Goal: Task Accomplishment & Management: Manage account settings

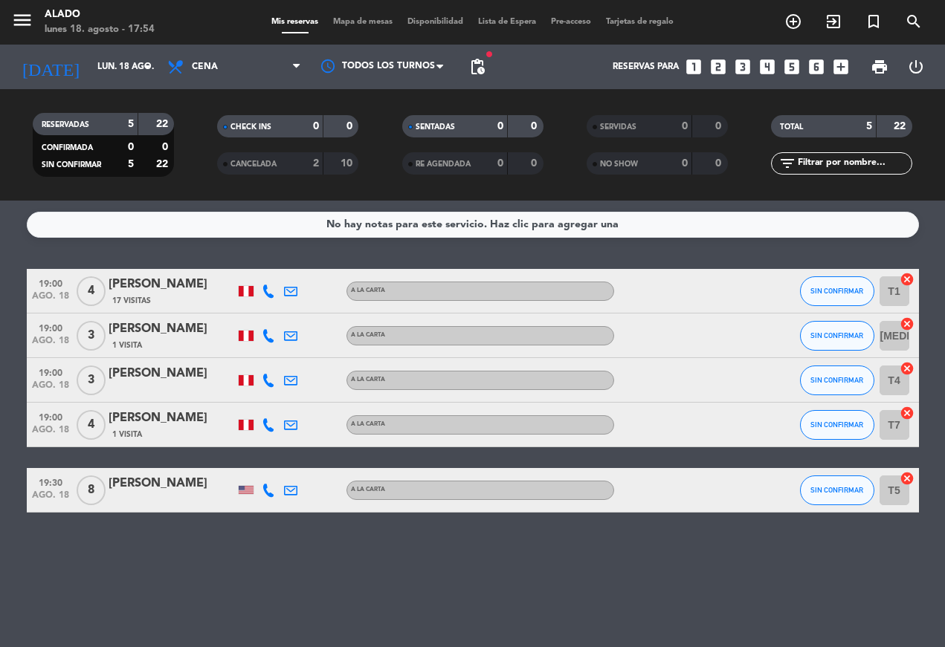
click at [264, 289] on icon at bounding box center [268, 291] width 13 height 13
click at [294, 286] on icon at bounding box center [290, 291] width 13 height 13
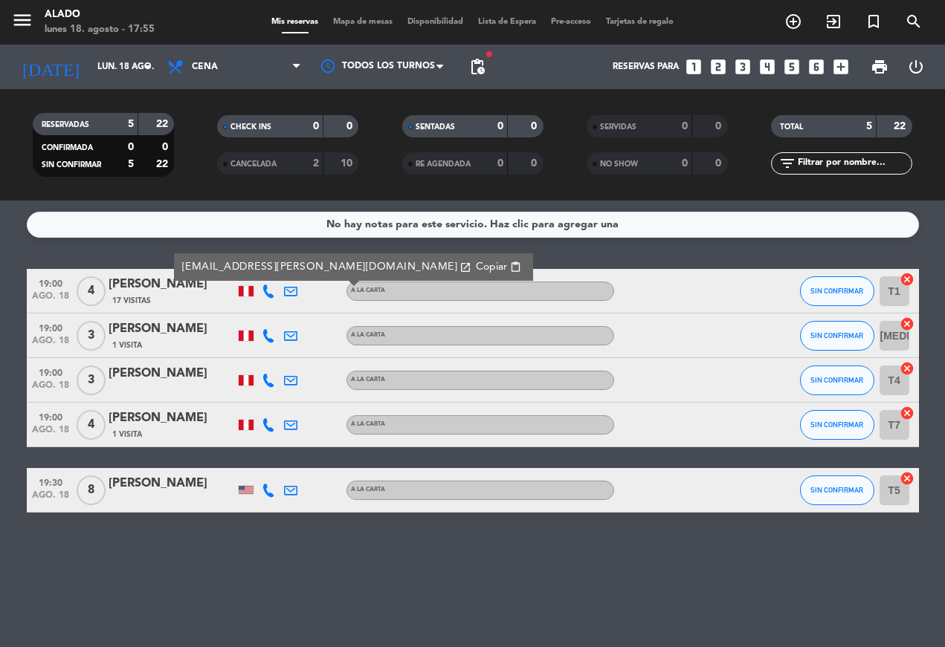
click at [267, 320] on div at bounding box center [268, 336] width 22 height 44
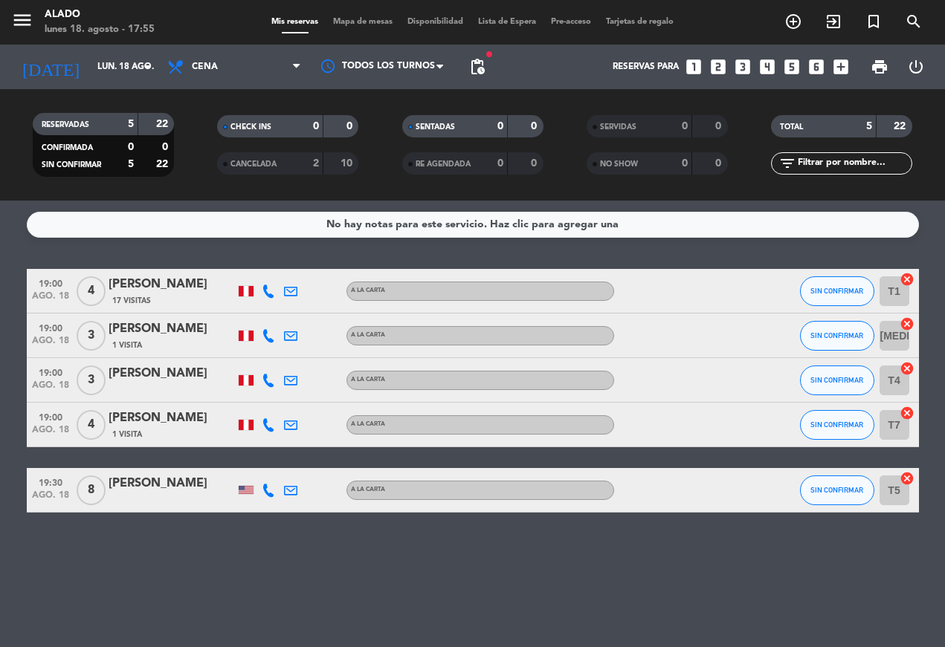
click at [295, 330] on icon at bounding box center [290, 335] width 13 height 13
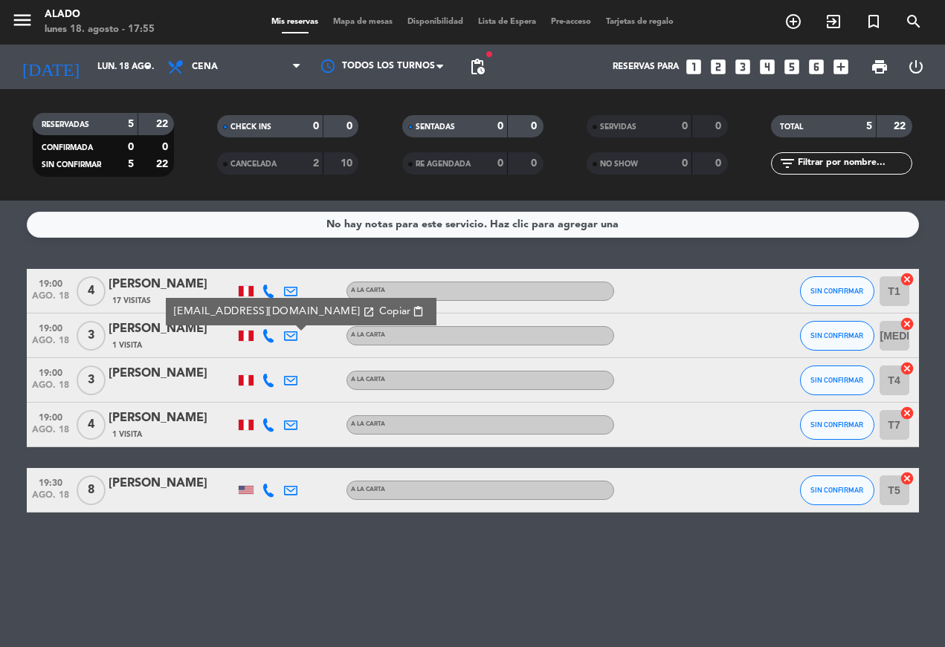
click at [294, 370] on div at bounding box center [290, 380] width 22 height 44
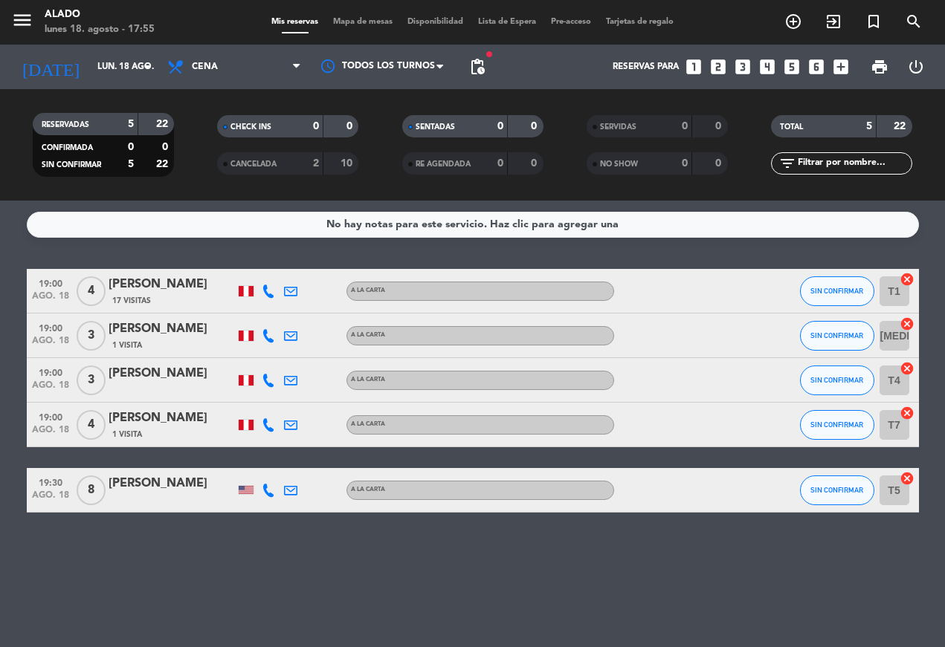
click at [294, 378] on icon at bounding box center [290, 380] width 13 height 13
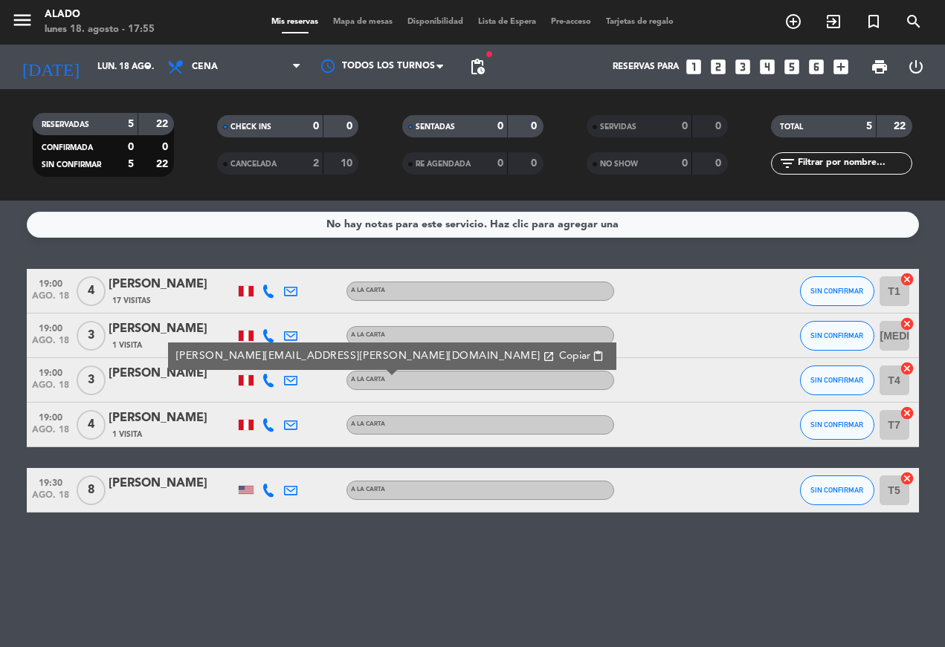
click at [304, 419] on div at bounding box center [313, 425] width 22 height 44
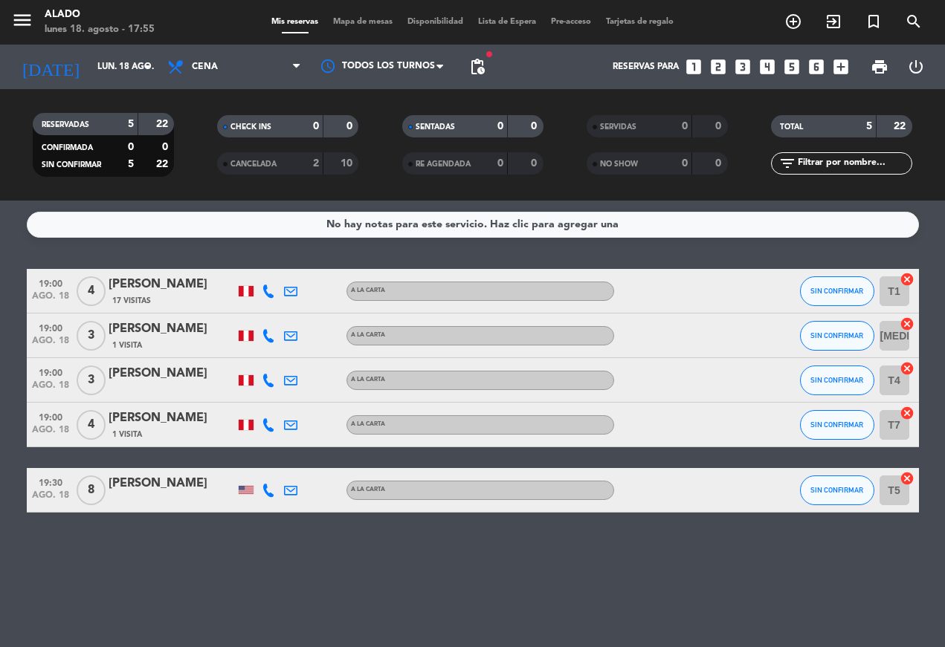
click at [298, 415] on div at bounding box center [290, 425] width 22 height 44
click at [300, 415] on div at bounding box center [290, 425] width 22 height 44
click at [297, 427] on icon at bounding box center [290, 424] width 13 height 13
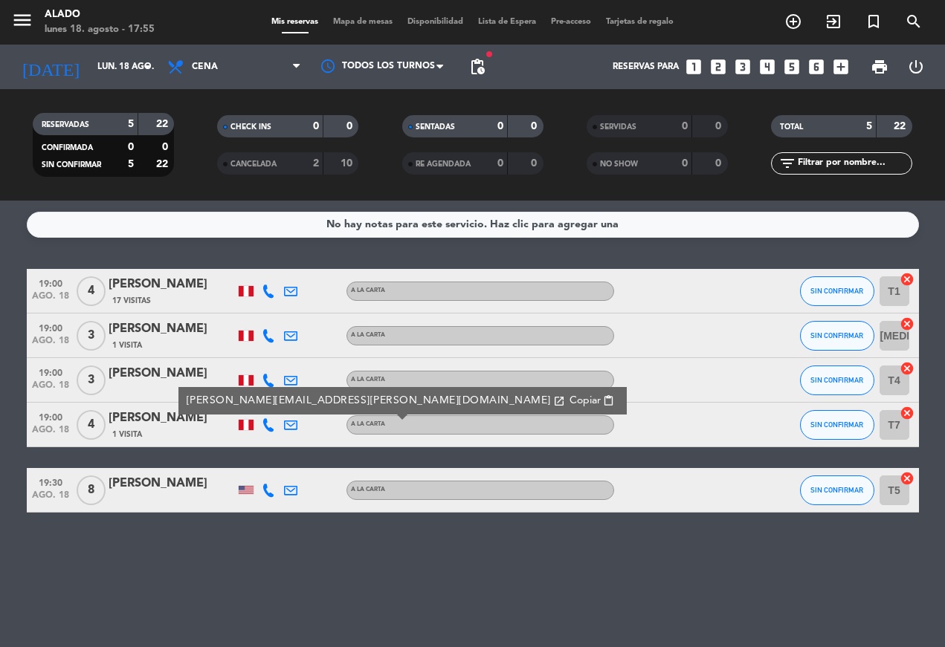
click at [306, 489] on div at bounding box center [313, 490] width 22 height 44
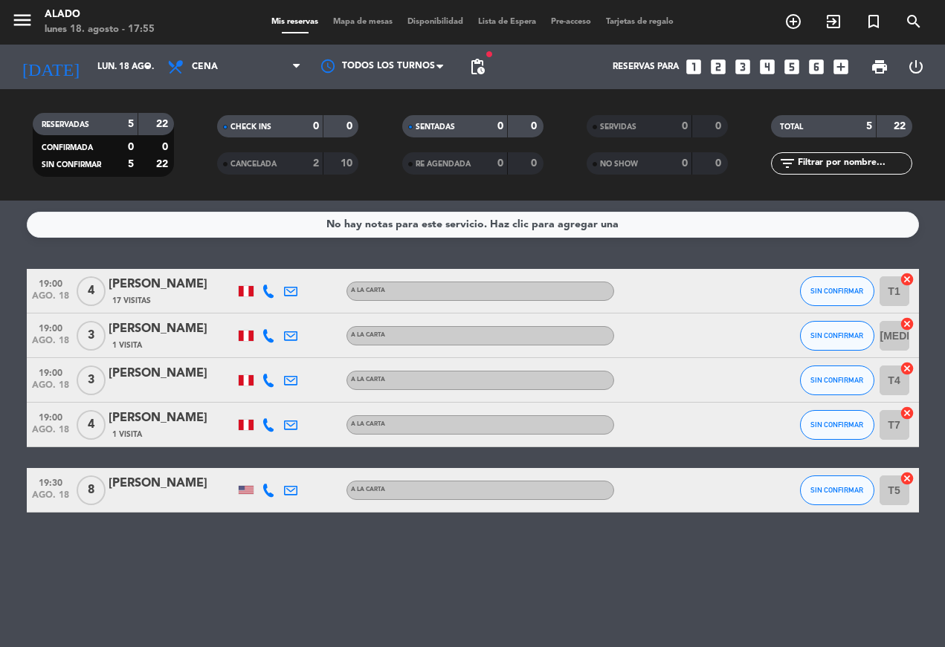
click at [304, 478] on div at bounding box center [313, 490] width 22 height 44
click at [295, 484] on icon at bounding box center [290, 490] width 13 height 13
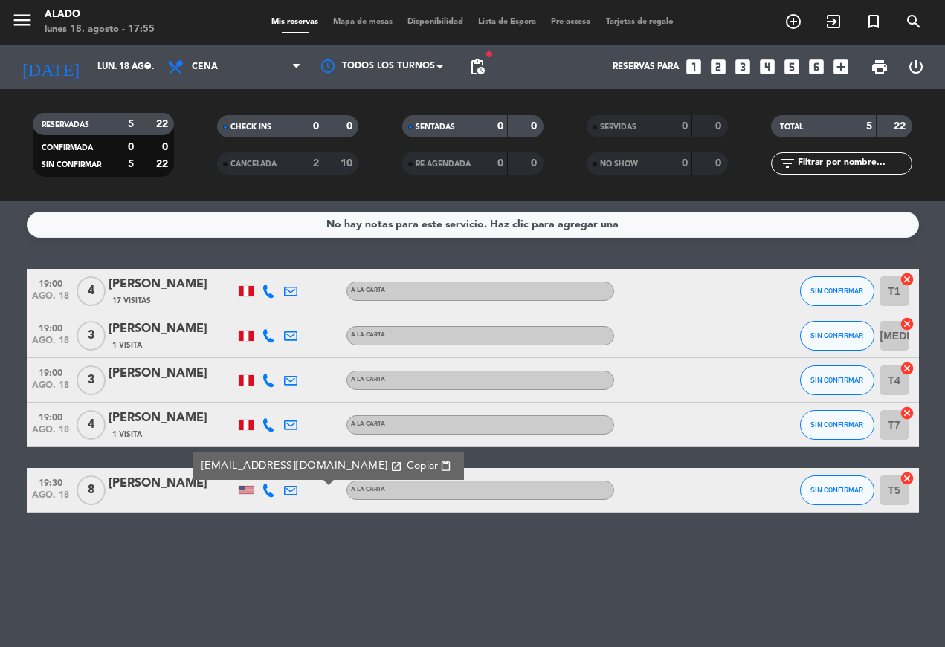
click at [217, 62] on span "Cena" at bounding box center [205, 67] width 26 height 10
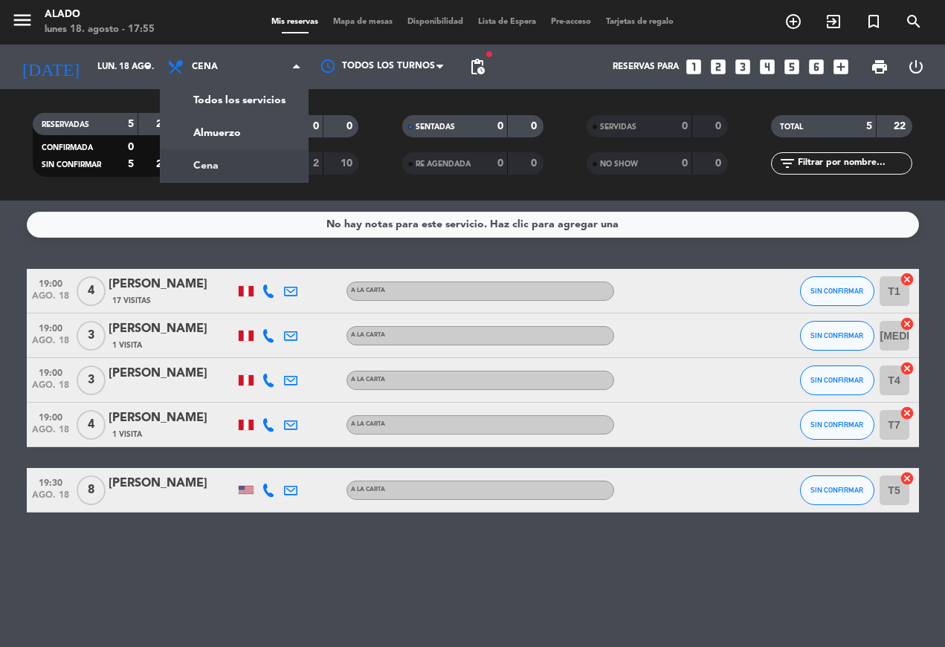
click at [108, 65] on input "lun. 18 ago." at bounding box center [148, 66] width 117 height 25
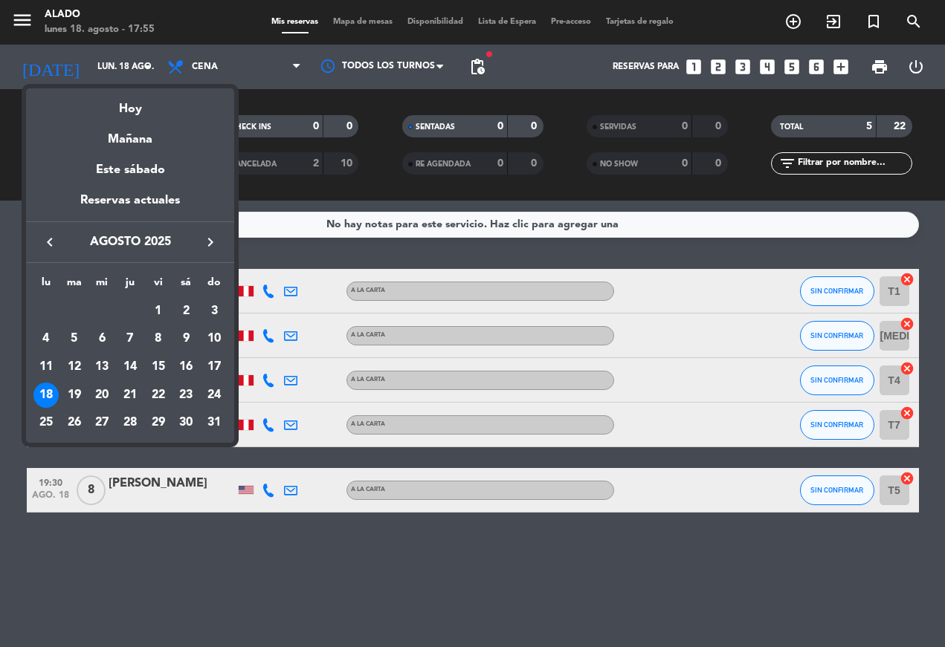
click at [100, 135] on div "Mañana" at bounding box center [130, 134] width 208 height 30
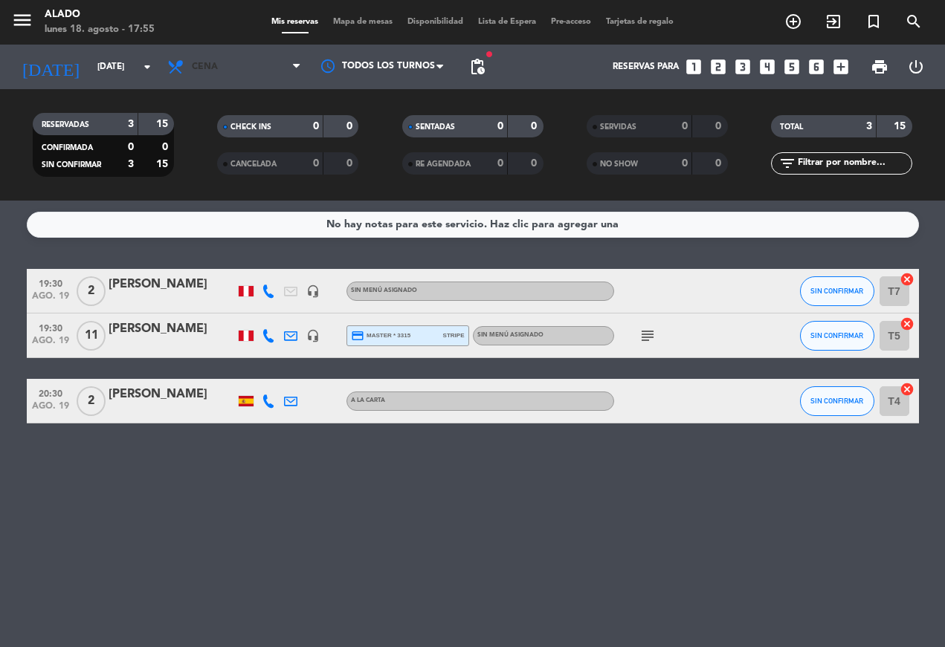
click at [202, 54] on span "Cena" at bounding box center [234, 67] width 149 height 33
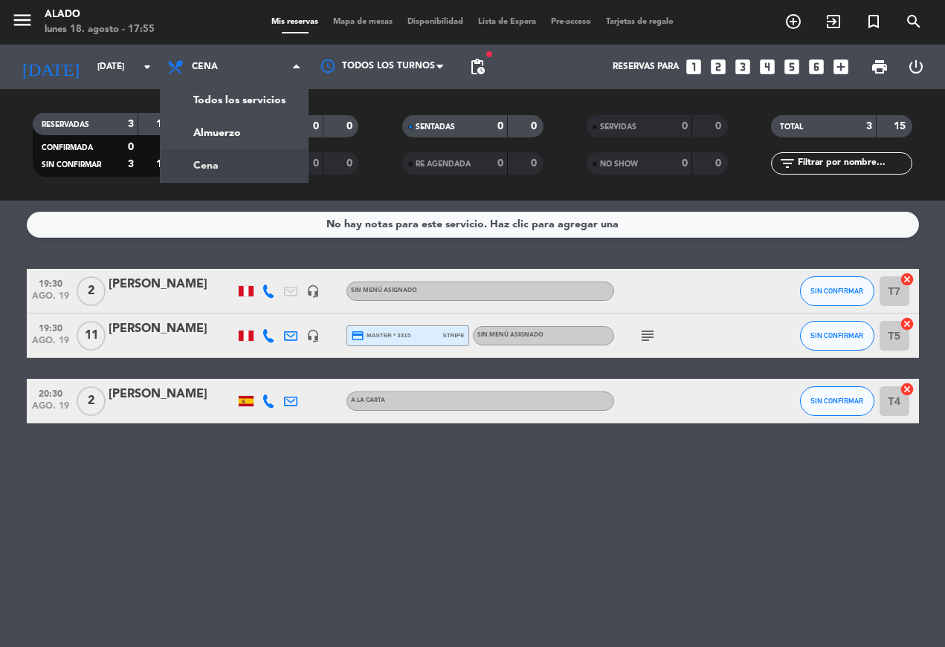
click at [200, 136] on div "menu Alado [DATE] 18. agosto - 17:55 Mis reservas Mapa de mesas Disponibilidad …" at bounding box center [472, 100] width 945 height 201
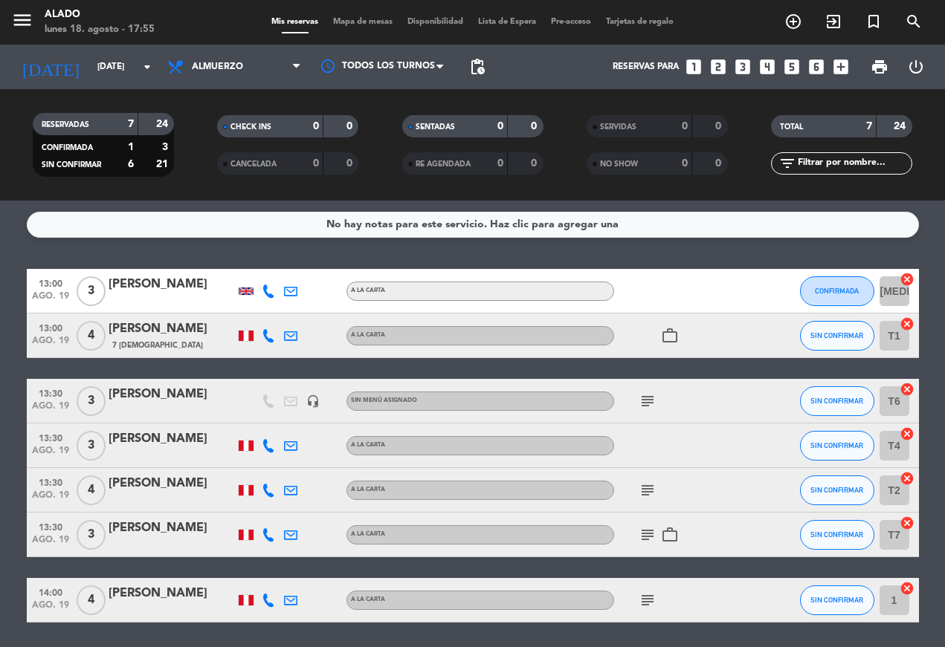
click at [244, 445] on div at bounding box center [246, 446] width 15 height 10
click at [90, 64] on input "[DATE]" at bounding box center [148, 66] width 117 height 25
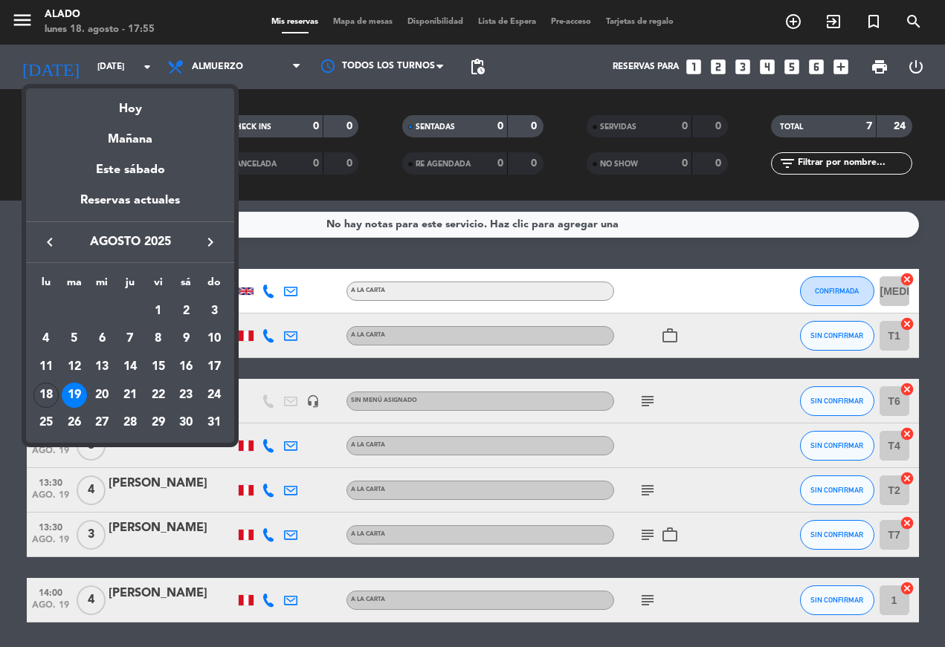
click at [114, 383] on td "20" at bounding box center [102, 395] width 28 height 28
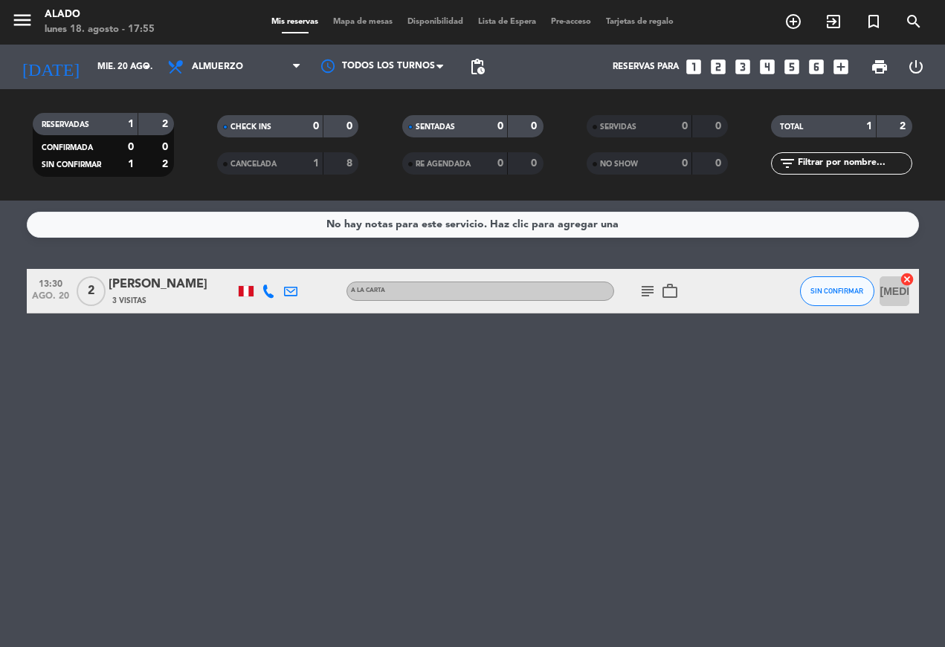
click at [190, 70] on span "Almuerzo" at bounding box center [234, 67] width 149 height 33
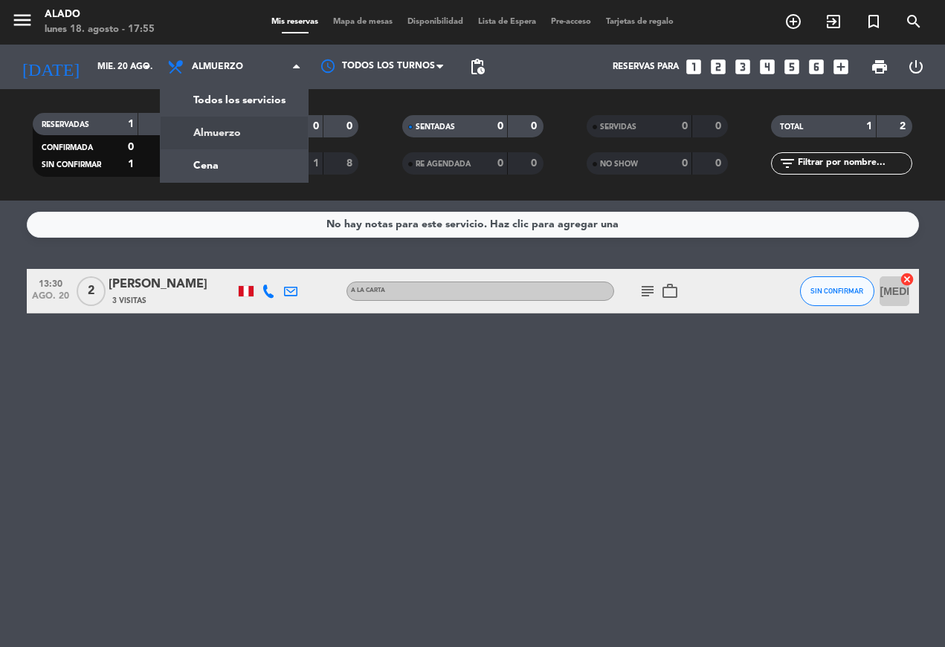
click at [190, 162] on div "menu Alado [DATE] 18. agosto - 17:55 Mis reservas Mapa de mesas Disponibilidad …" at bounding box center [472, 100] width 945 height 201
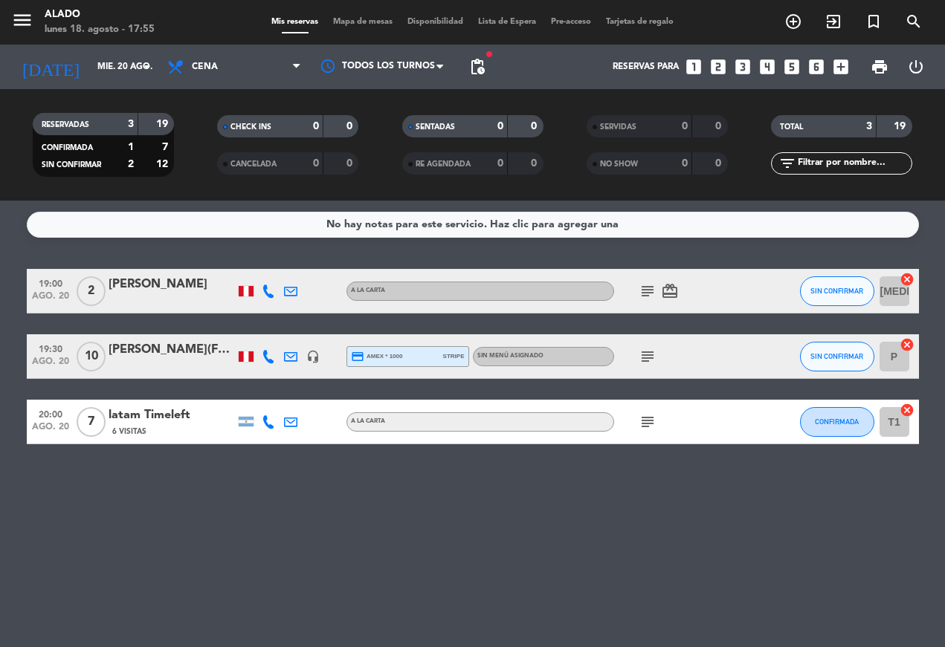
click at [296, 352] on icon at bounding box center [290, 356] width 13 height 13
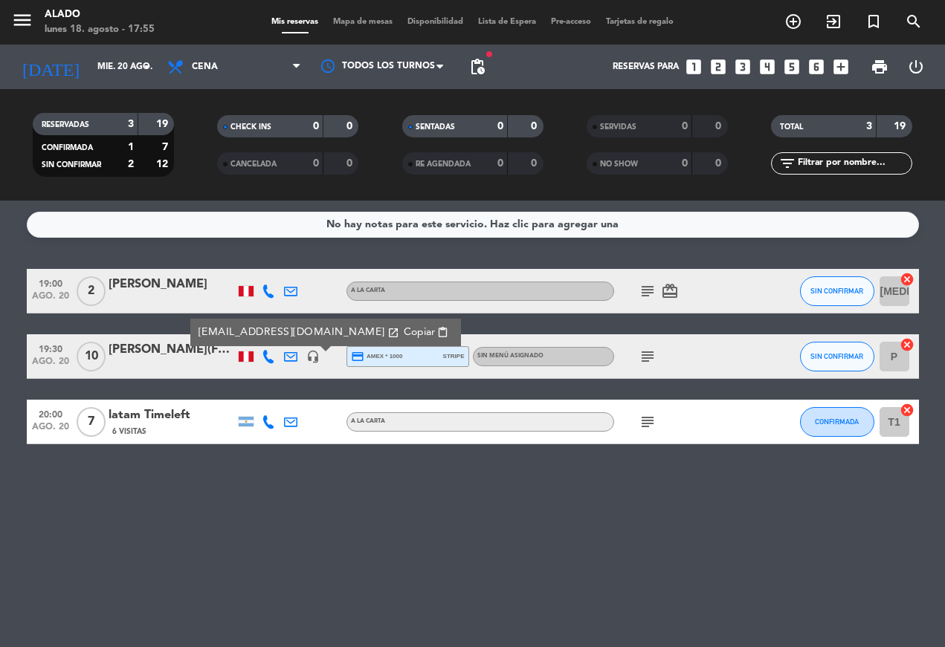
click at [653, 352] on icon "subject" at bounding box center [647, 357] width 18 height 18
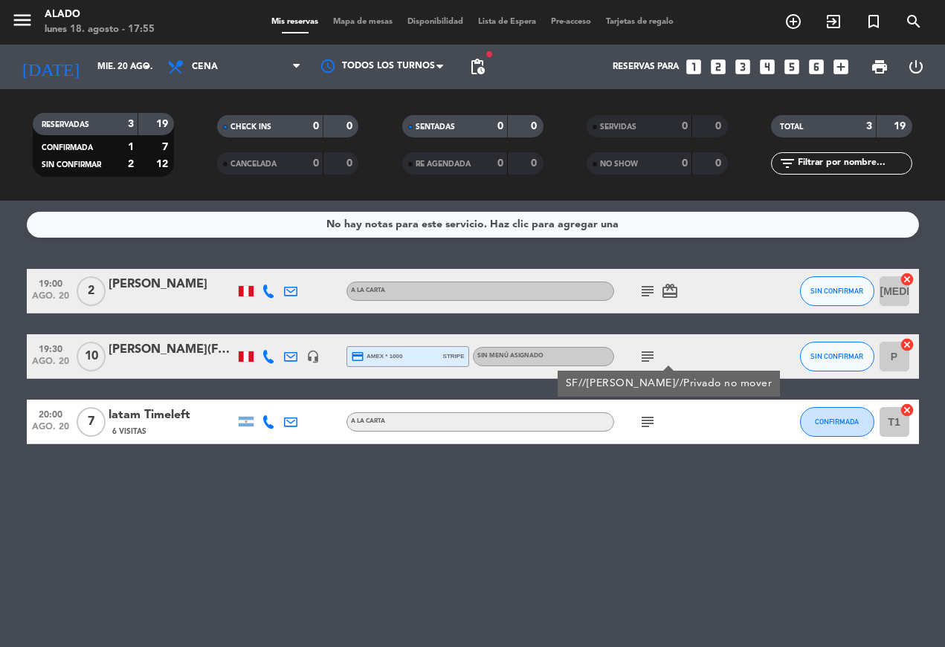
click at [654, 351] on icon "subject" at bounding box center [647, 357] width 18 height 18
click at [306, 358] on icon "headset_mic" at bounding box center [312, 356] width 13 height 13
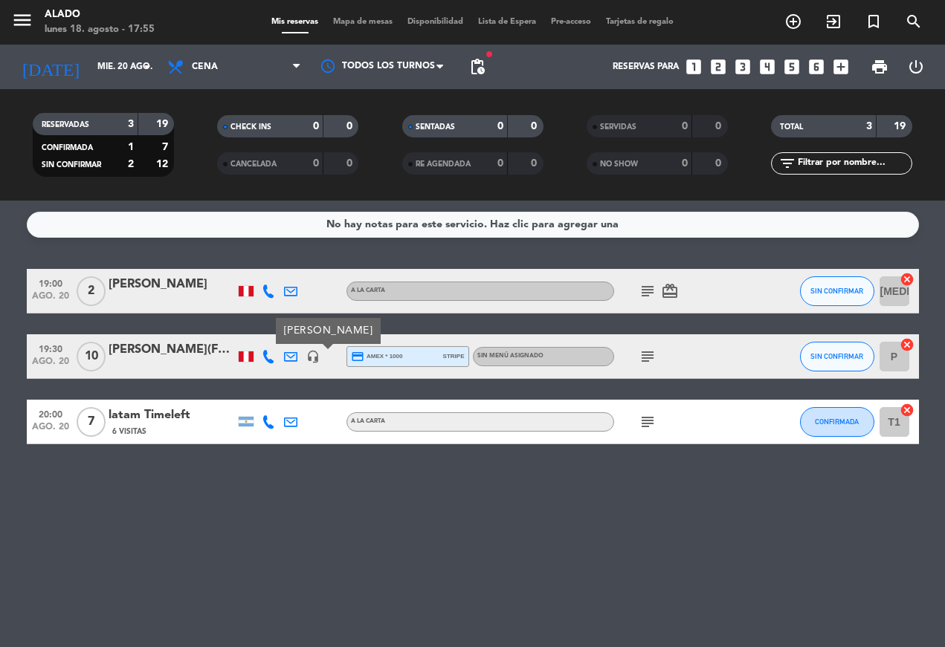
click at [298, 352] on div at bounding box center [290, 356] width 22 height 44
click at [296, 352] on icon at bounding box center [290, 356] width 13 height 13
click at [262, 358] on icon at bounding box center [268, 356] width 13 height 13
click at [260, 338] on span "Copiar" at bounding box center [260, 332] width 31 height 16
click at [302, 349] on div "headset_mic" at bounding box center [313, 356] width 22 height 44
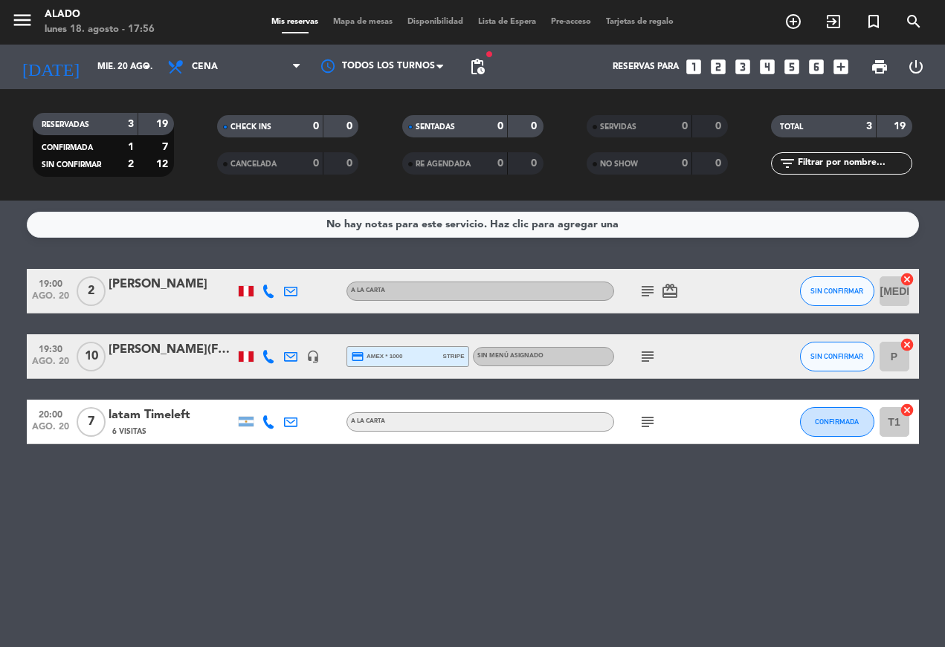
click at [676, 283] on icon "card_giftcard" at bounding box center [670, 291] width 18 height 18
click at [647, 296] on icon "subject" at bounding box center [647, 291] width 18 height 18
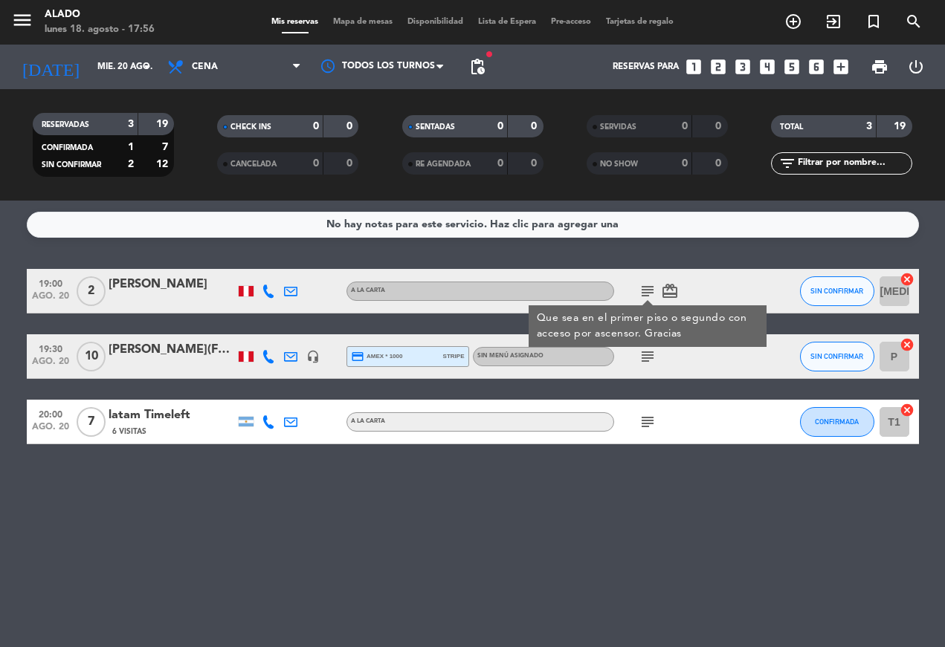
click at [673, 404] on div "subject" at bounding box center [681, 422] width 134 height 44
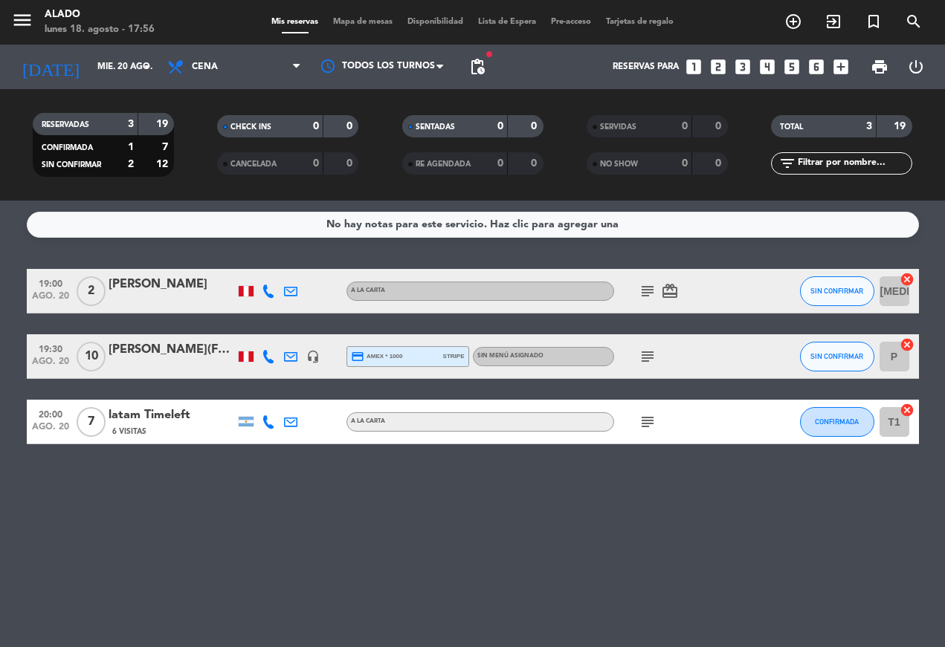
click at [644, 421] on icon "subject" at bounding box center [647, 422] width 18 height 18
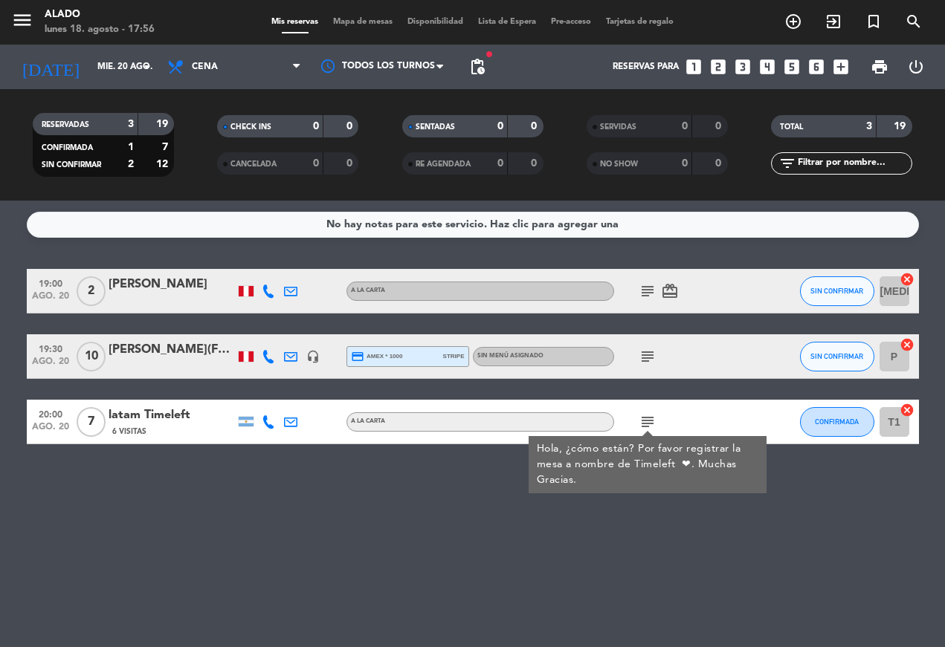
click at [641, 354] on icon "subject" at bounding box center [647, 357] width 18 height 18
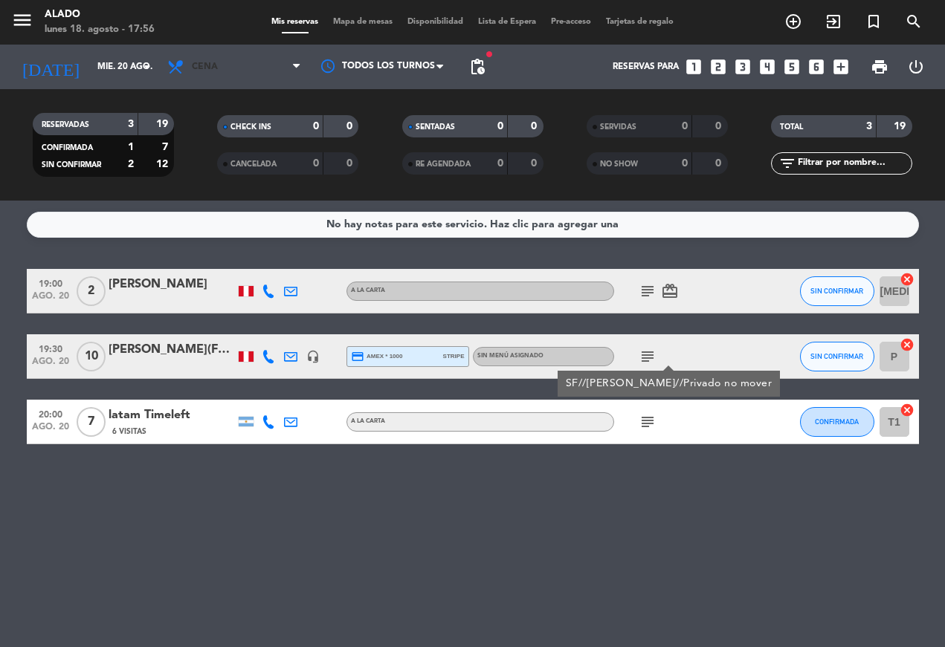
click at [181, 65] on icon at bounding box center [177, 67] width 22 height 18
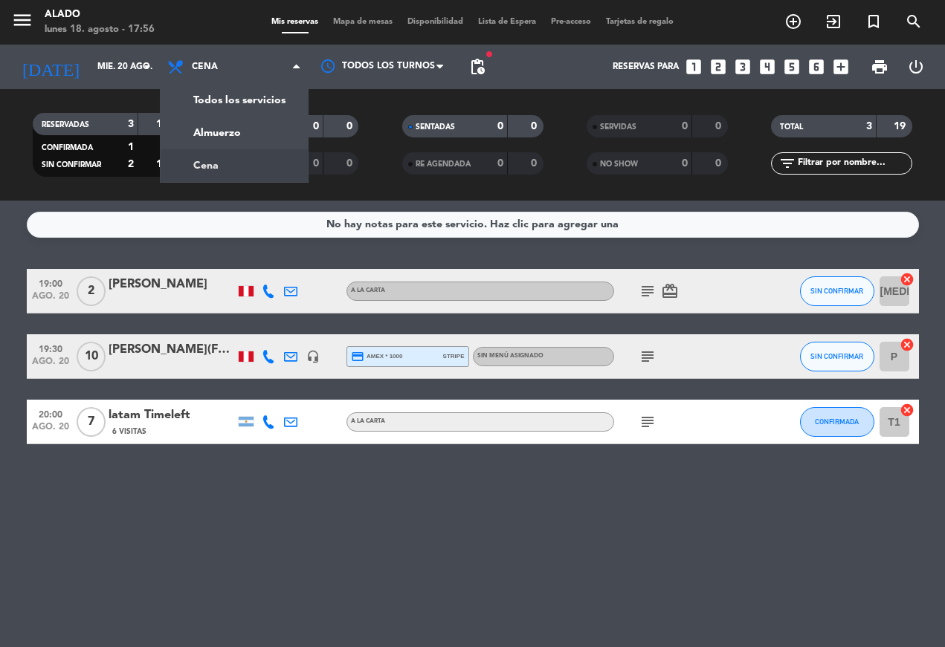
click at [90, 63] on input "mié. 20 ago." at bounding box center [148, 66] width 117 height 25
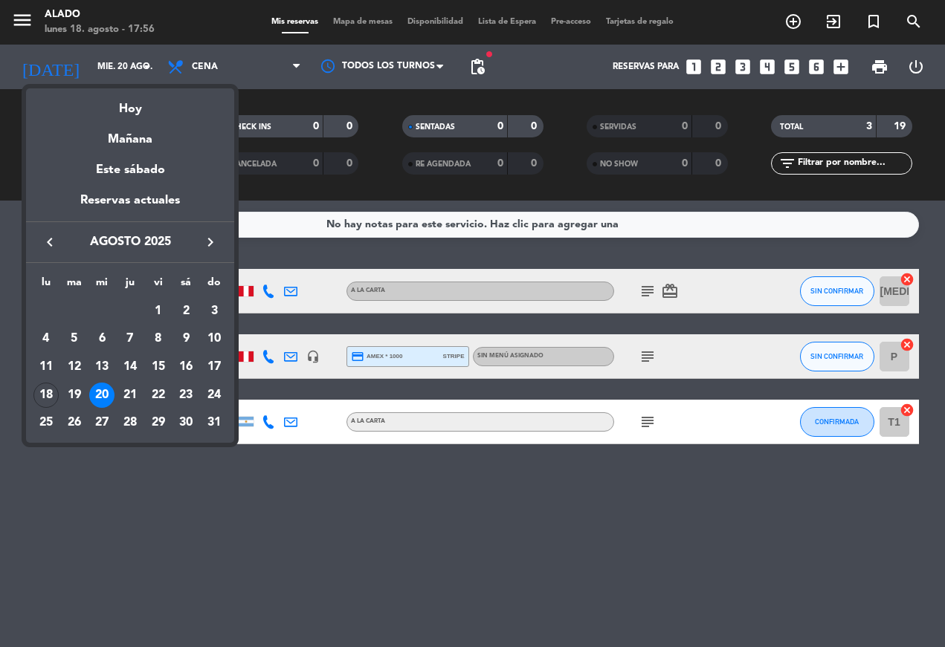
click at [137, 389] on div "21" at bounding box center [129, 395] width 25 height 25
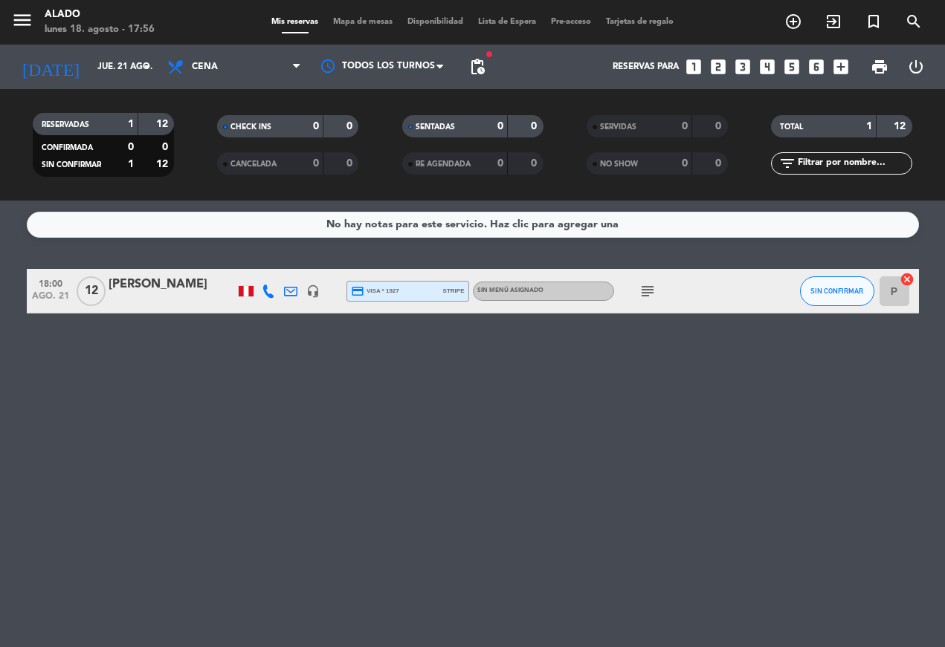
click at [216, 51] on span "Cena" at bounding box center [234, 67] width 149 height 33
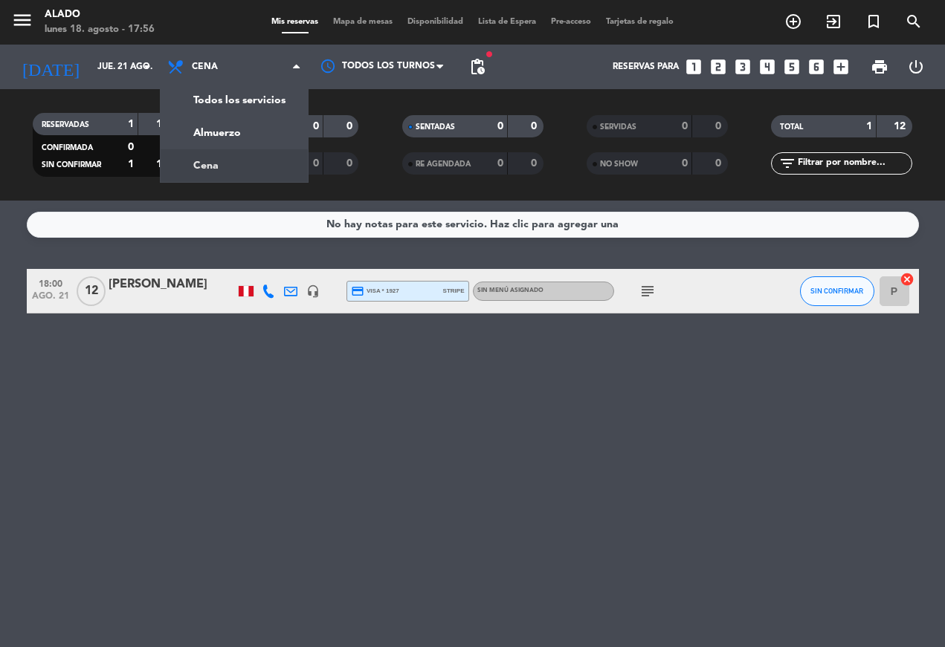
click at [193, 118] on div "menu Alado [DATE] 18. agosto - 17:56 Mis reservas Mapa de mesas Disponibilidad …" at bounding box center [472, 100] width 945 height 201
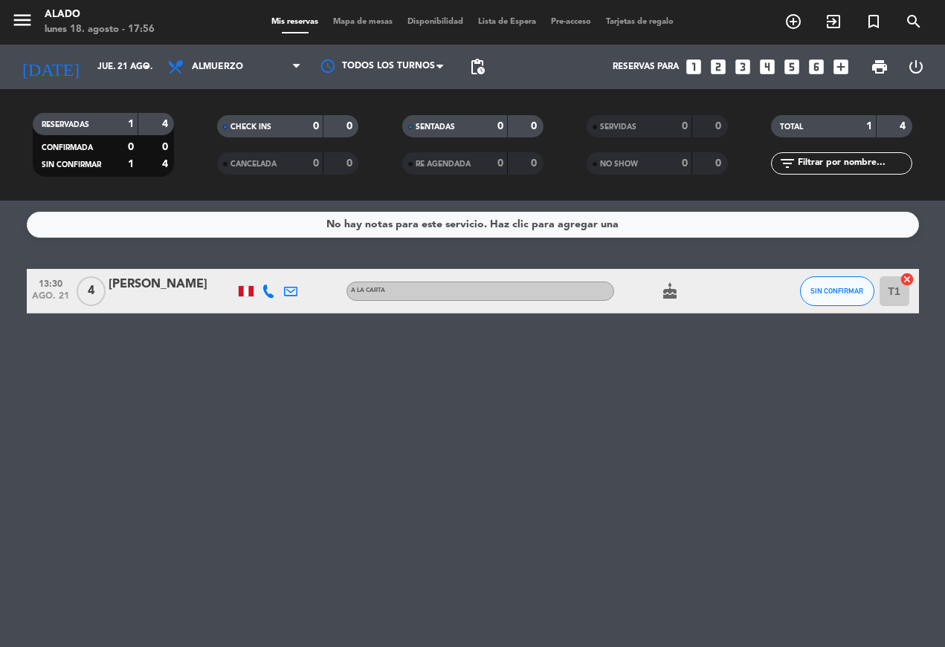
click at [45, 65] on icon "[DATE]" at bounding box center [50, 67] width 79 height 33
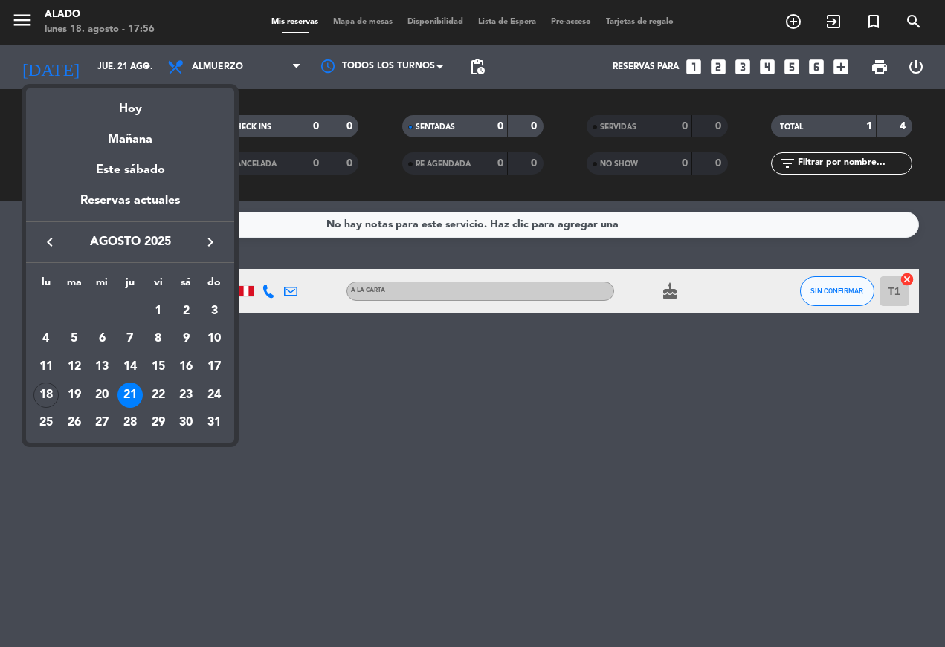
click at [153, 392] on div "22" at bounding box center [158, 395] width 25 height 25
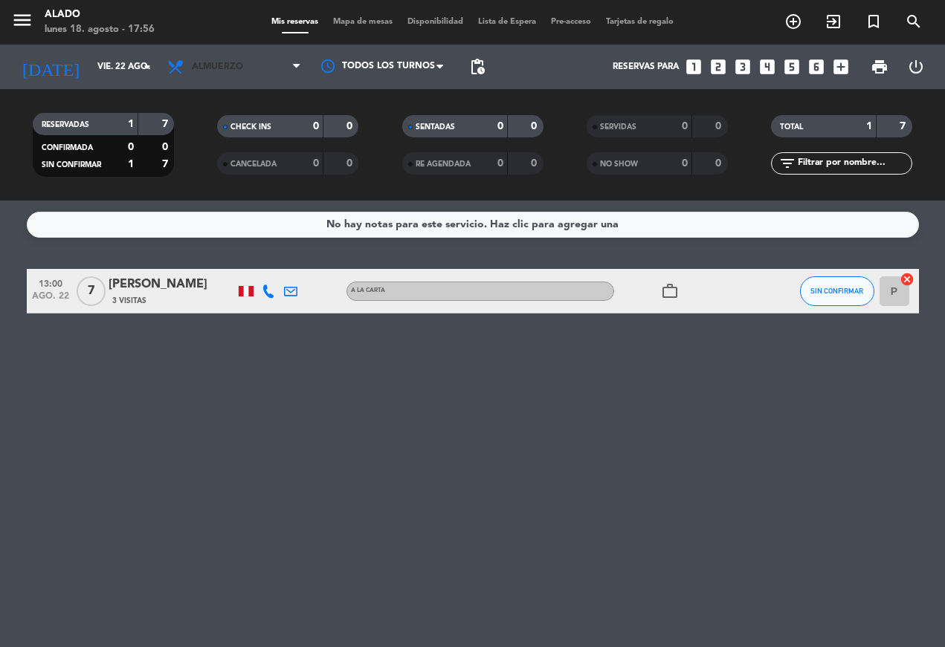
click at [199, 63] on span "Almuerzo" at bounding box center [217, 67] width 51 height 10
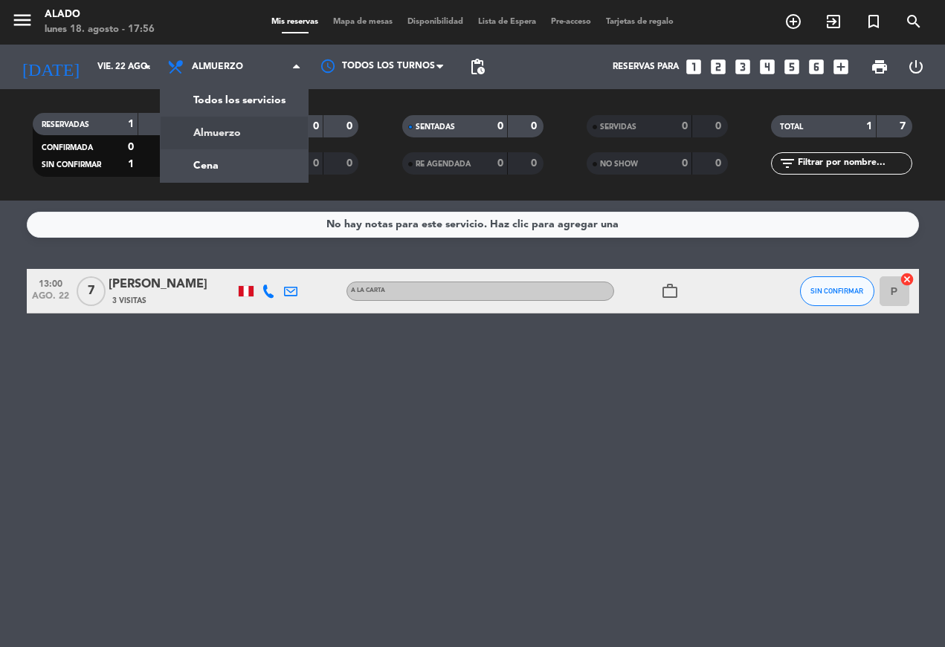
click at [188, 175] on div "menu Alado [DATE] 18. agosto - 17:56 Mis reservas Mapa de mesas Disponibilidad …" at bounding box center [472, 100] width 945 height 201
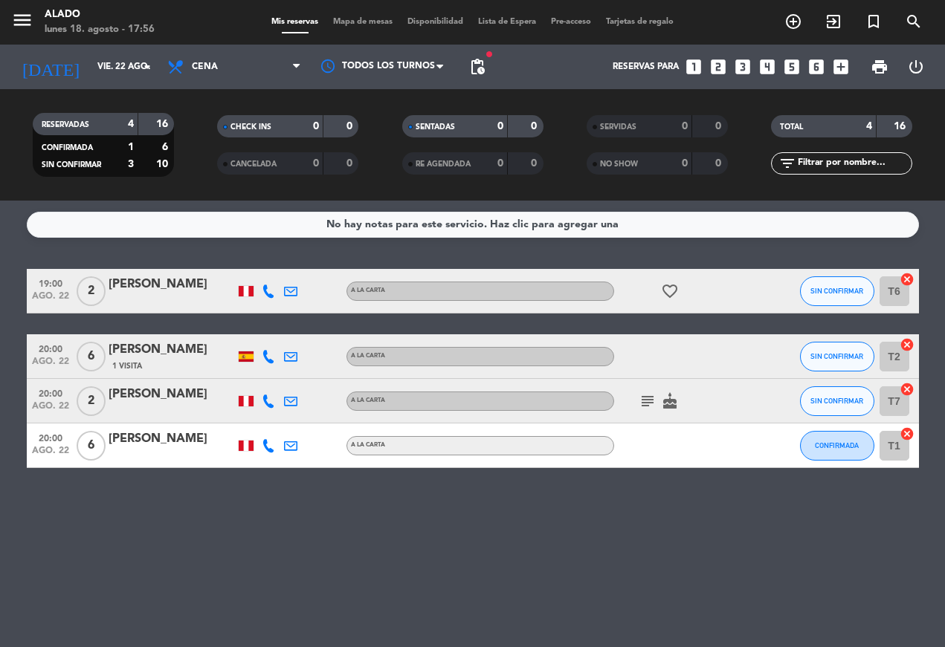
click at [90, 69] on input "vie. 22 ago." at bounding box center [148, 66] width 117 height 25
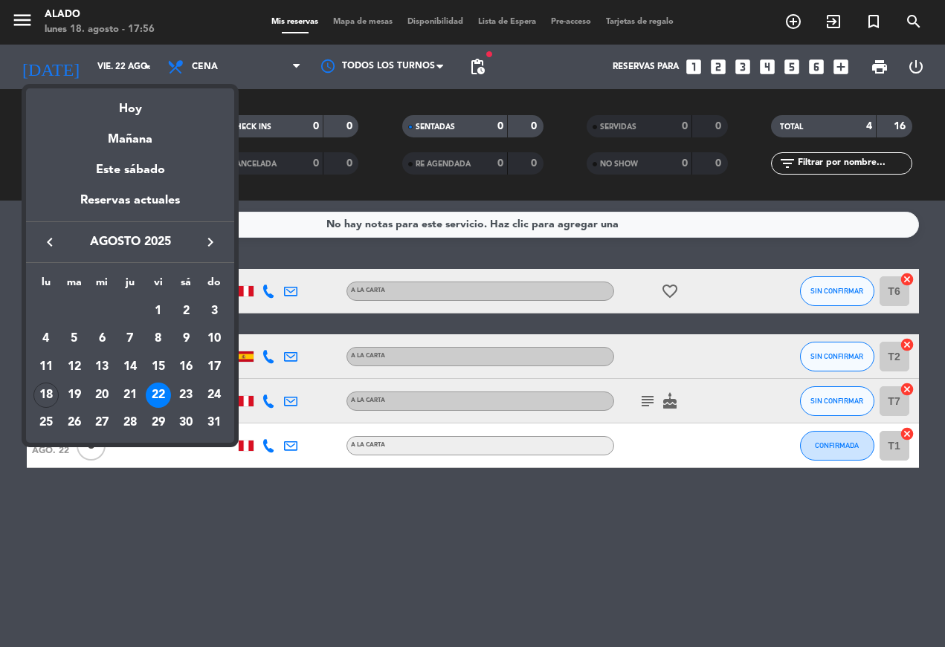
click at [189, 379] on div "16" at bounding box center [185, 367] width 25 height 25
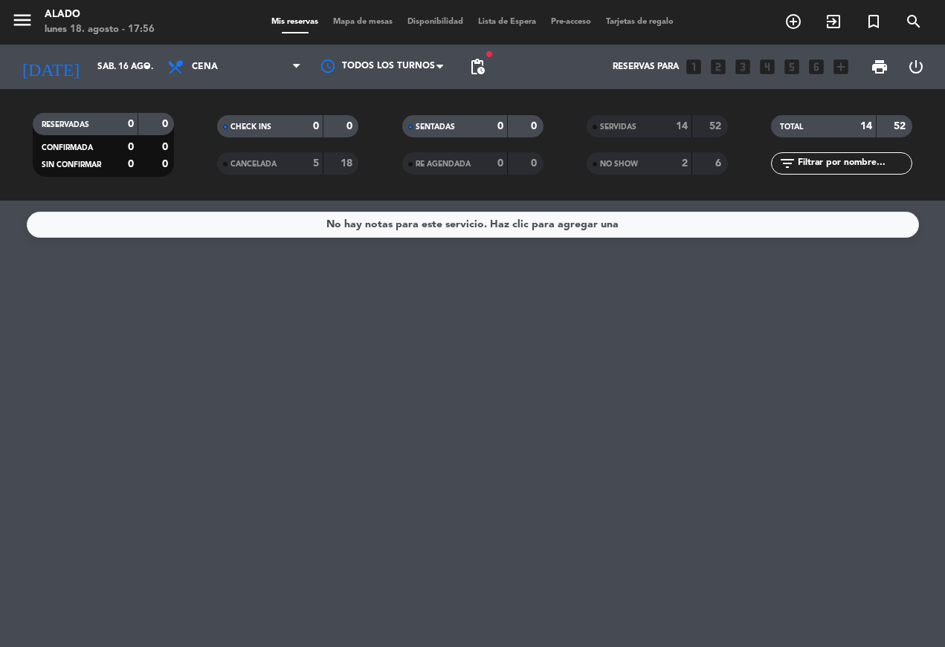
click at [212, 64] on span "Cena" at bounding box center [205, 67] width 26 height 10
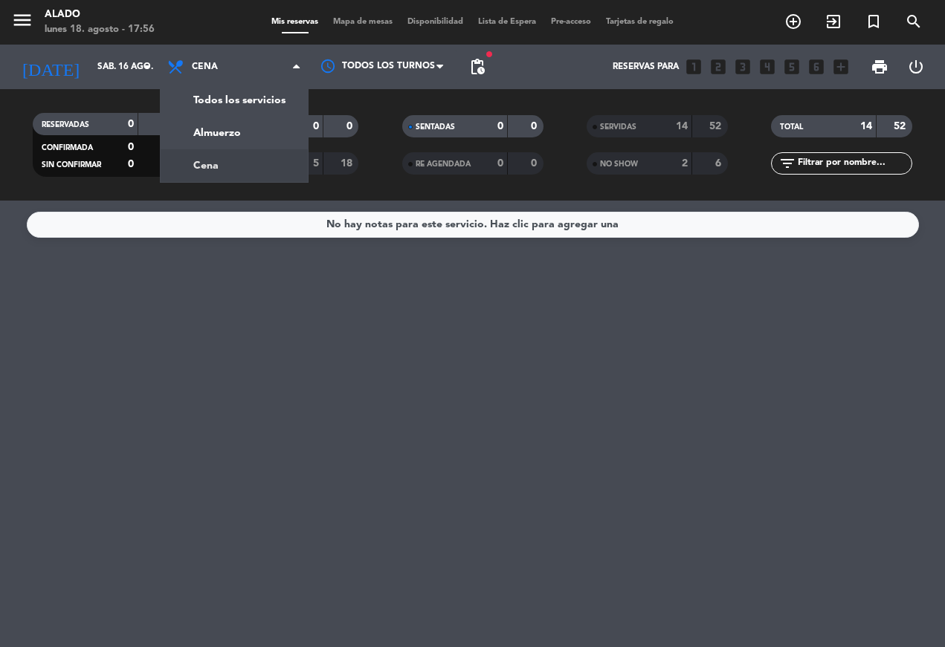
click at [193, 119] on div "menu Alado [DATE] 18. agosto - 17:56 Mis reservas Mapa de mesas Disponibilidad …" at bounding box center [472, 100] width 945 height 201
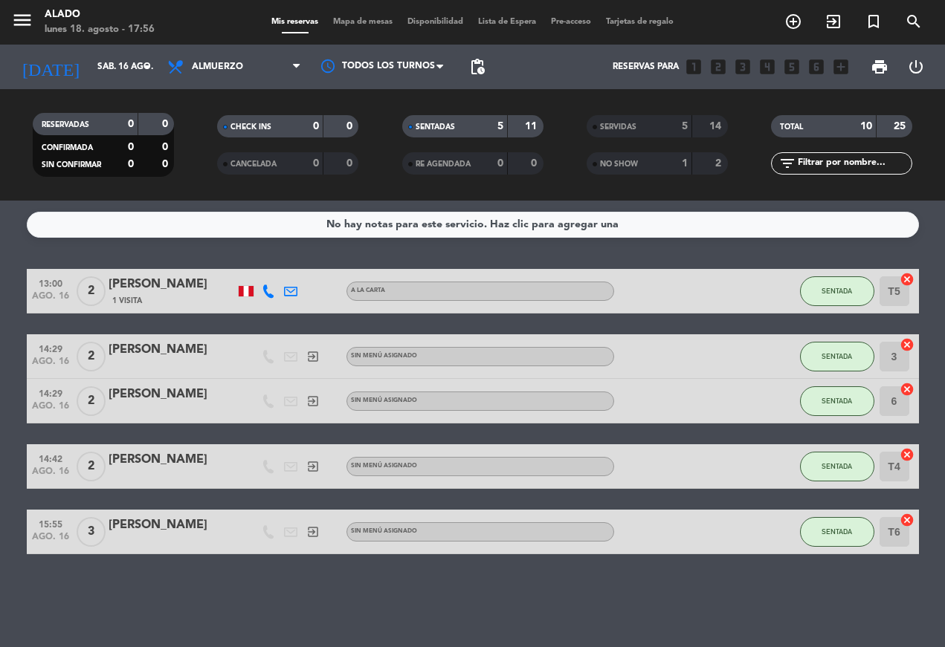
click at [90, 71] on input "sáb. 16 ago." at bounding box center [148, 66] width 117 height 25
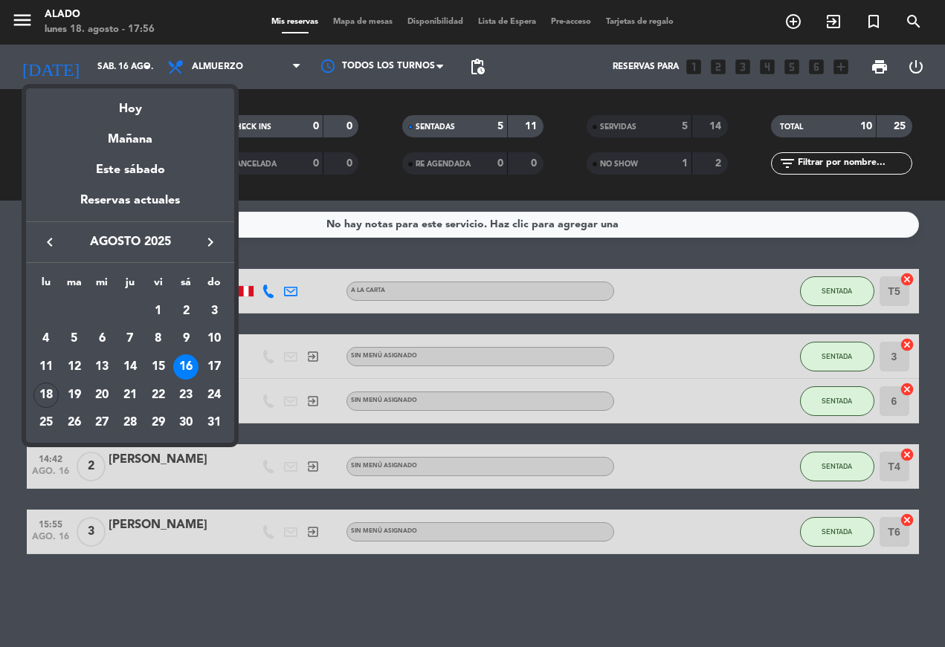
click at [105, 167] on div "Este sábado" at bounding box center [130, 170] width 208 height 42
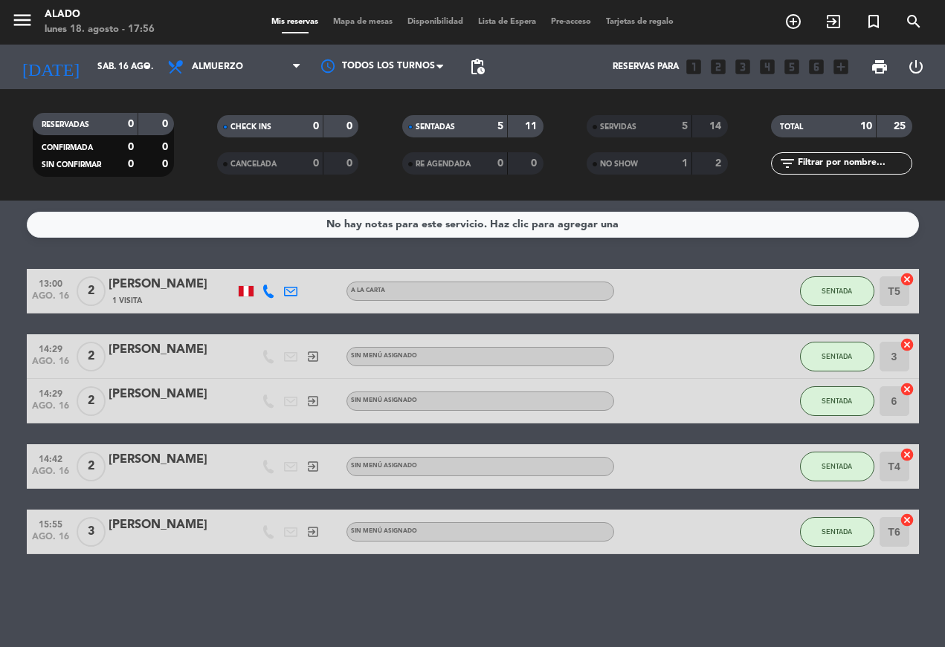
type input "sáb. 23 ago."
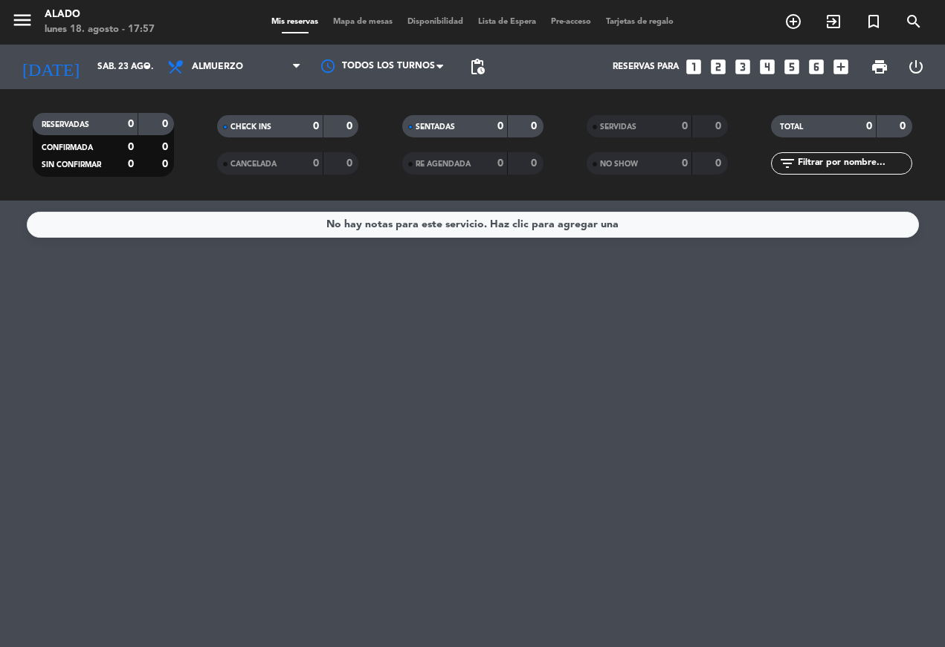
click at [217, 71] on span "Almuerzo" at bounding box center [217, 67] width 51 height 10
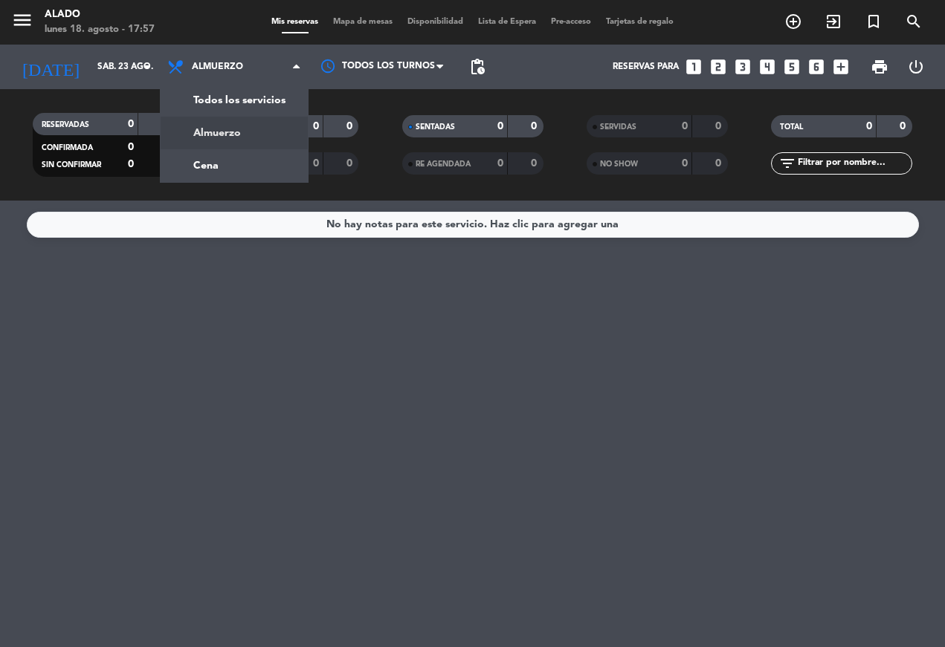
click at [195, 162] on div "menu Alado [DATE] 18. agosto - 17:57 Mis reservas Mapa de mesas Disponibilidad …" at bounding box center [472, 100] width 945 height 201
